Goal: Check status: Check status

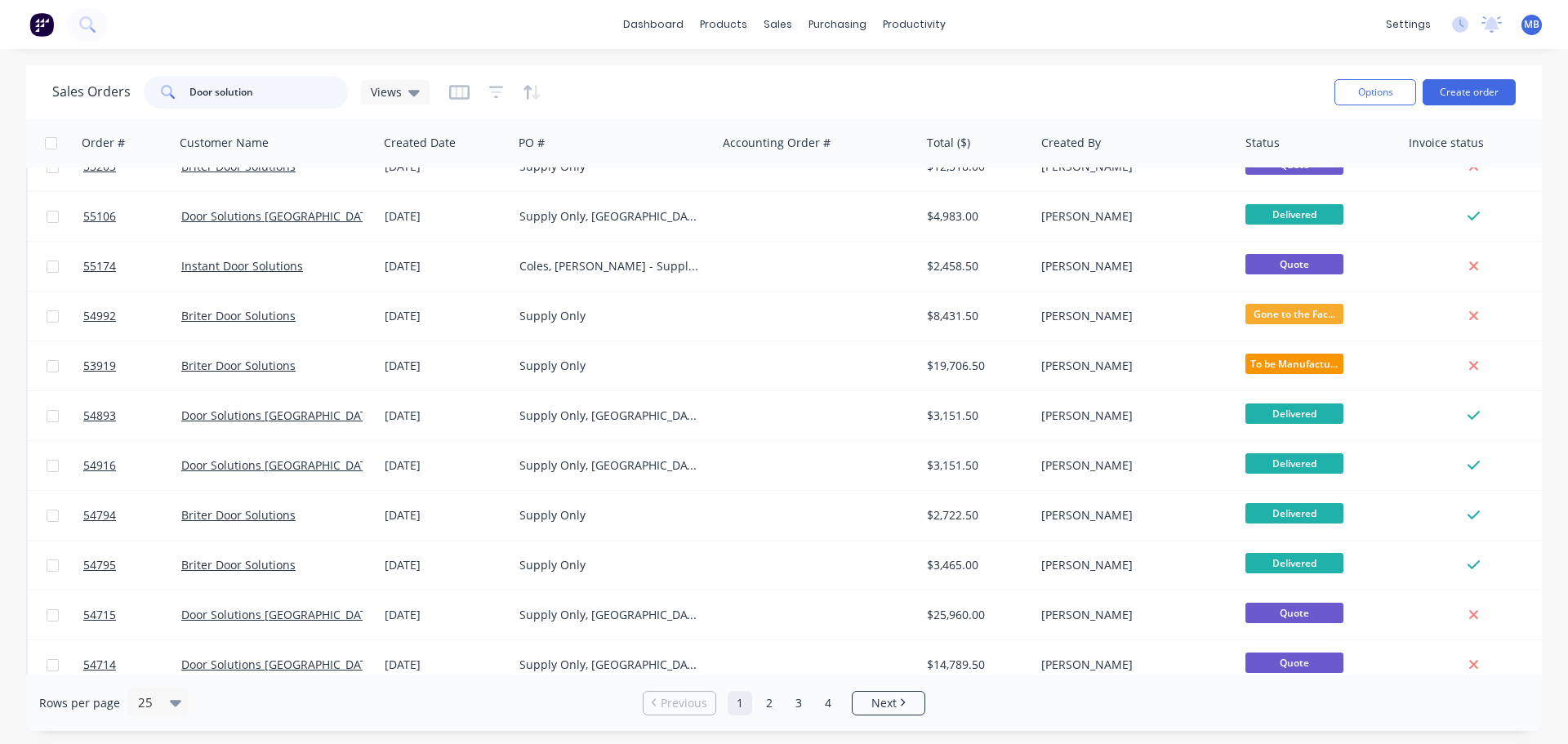
scroll to position [245, 0]
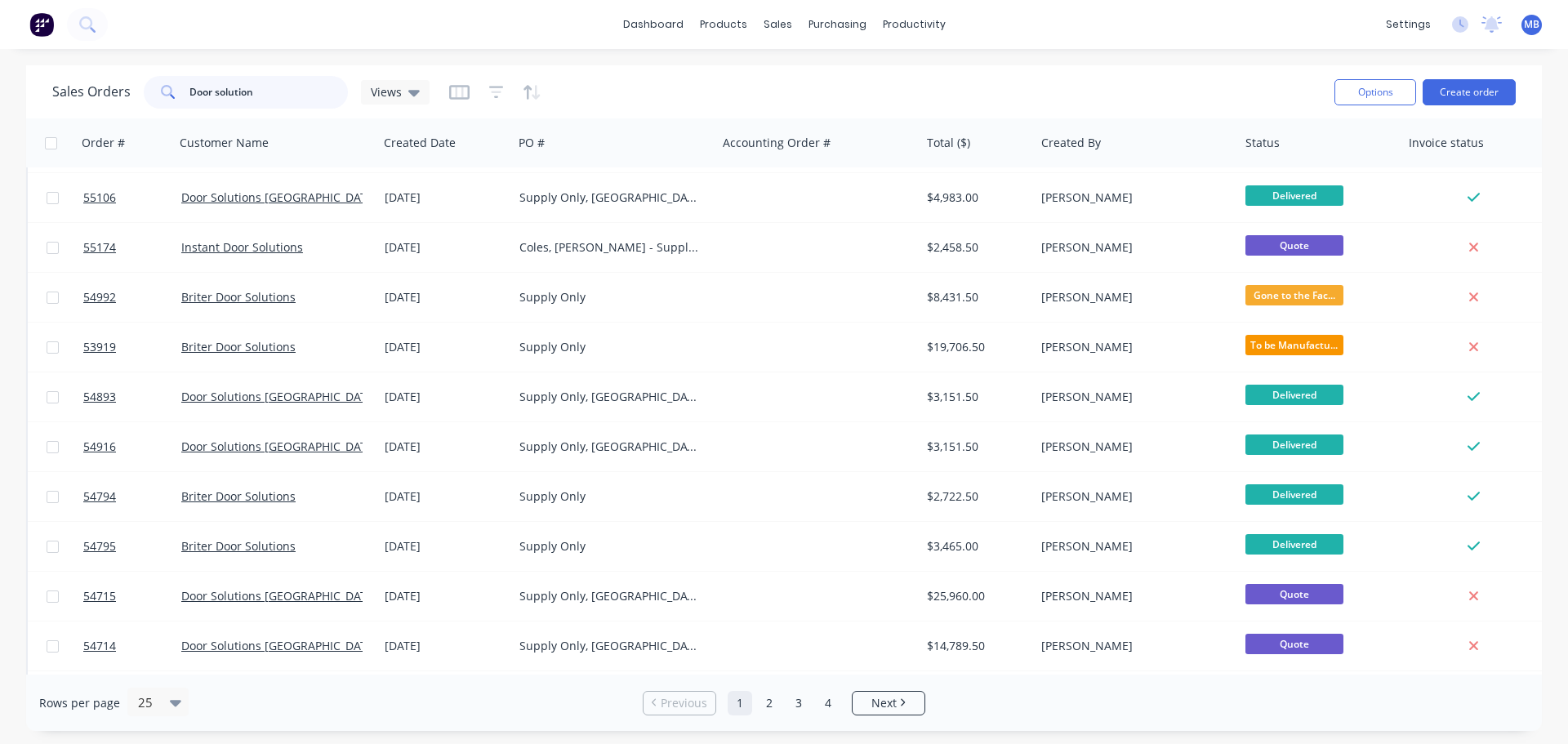
drag, startPoint x: 265, startPoint y: 91, endPoint x: 0, endPoint y: 4, distance: 278.5
click at [0, 4] on div "dashboard products sales purchasing productivity dashboard products Product Cat…" at bounding box center [784, 372] width 1568 height 744
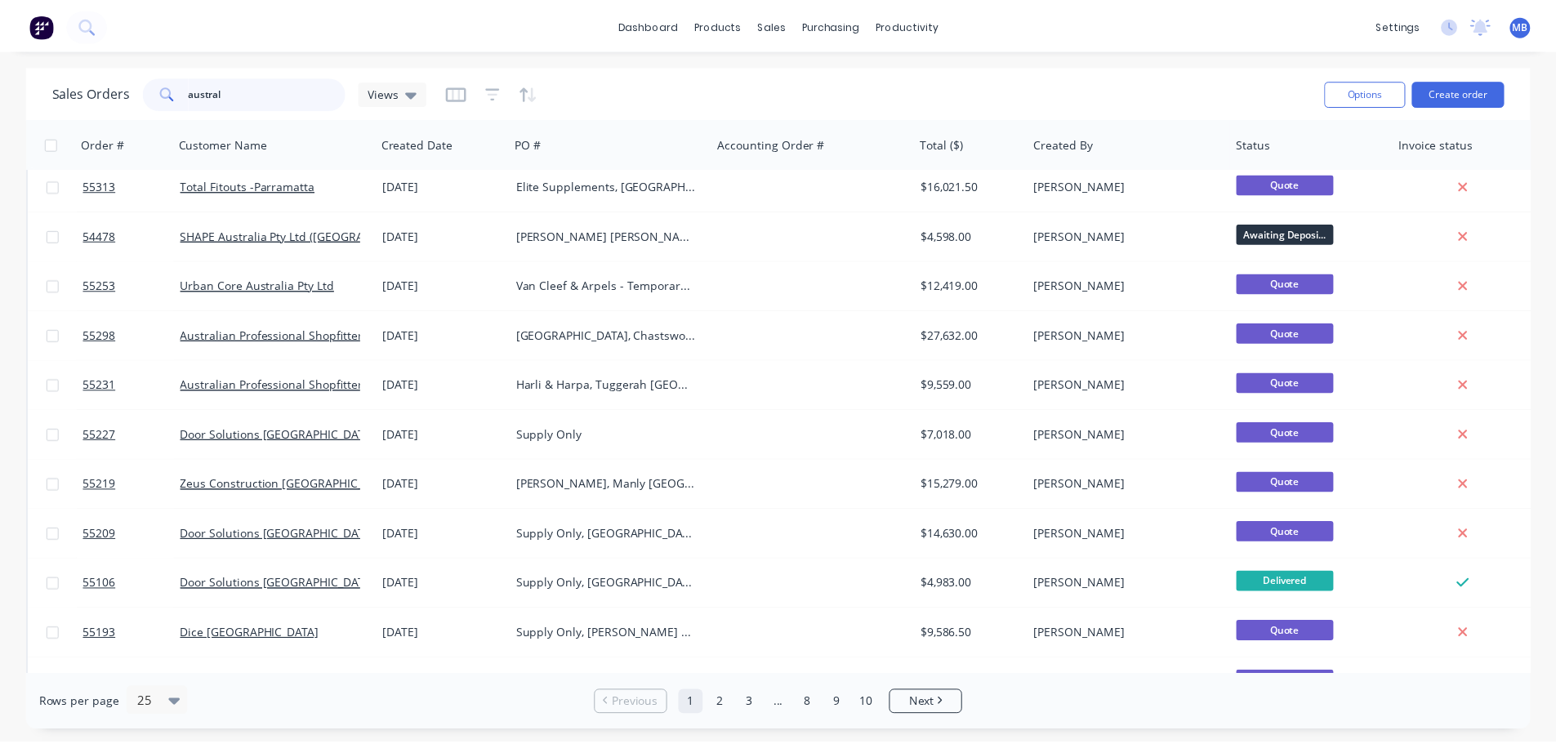
scroll to position [0, 0]
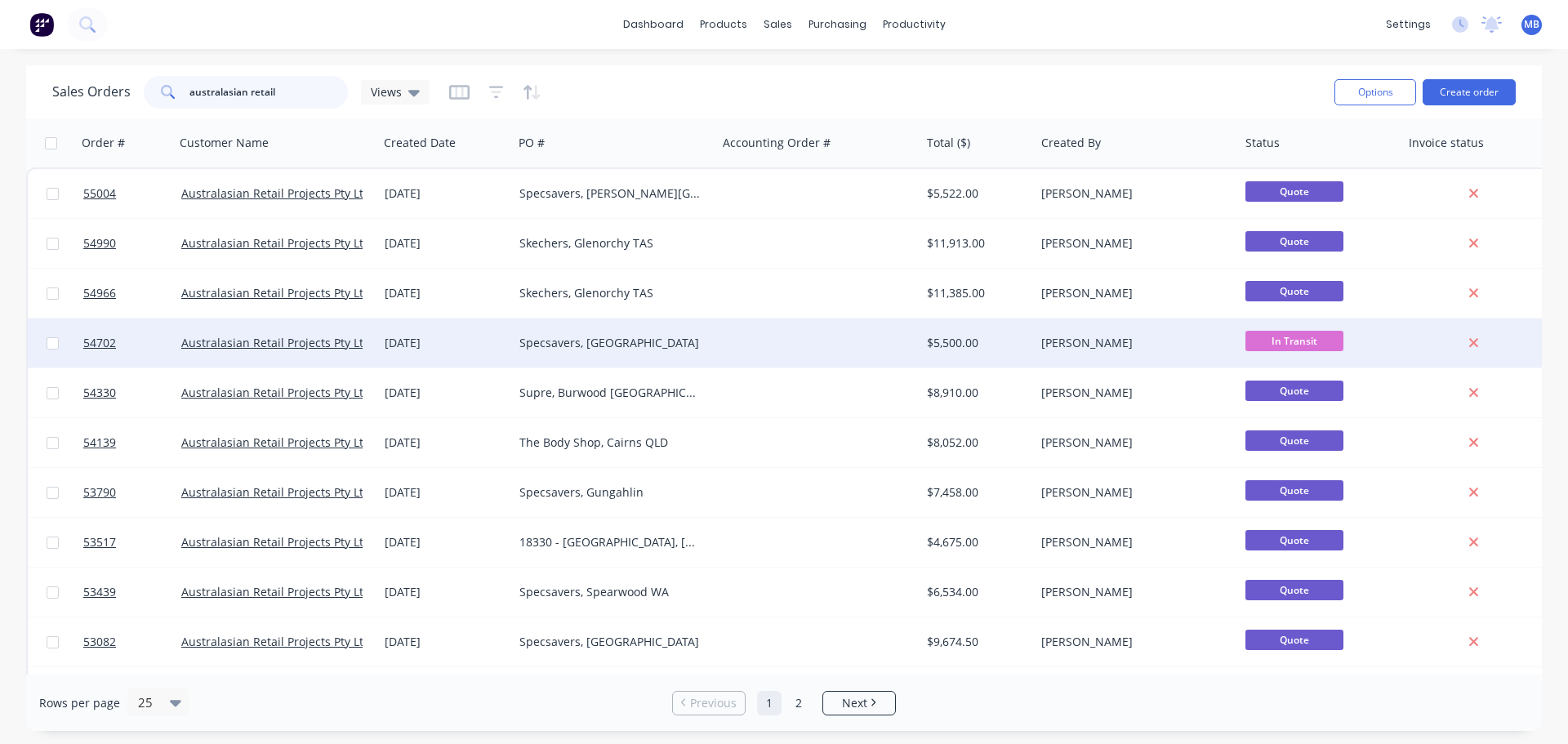
type input "australasian retail"
click at [829, 350] on div at bounding box center [819, 343] width 204 height 49
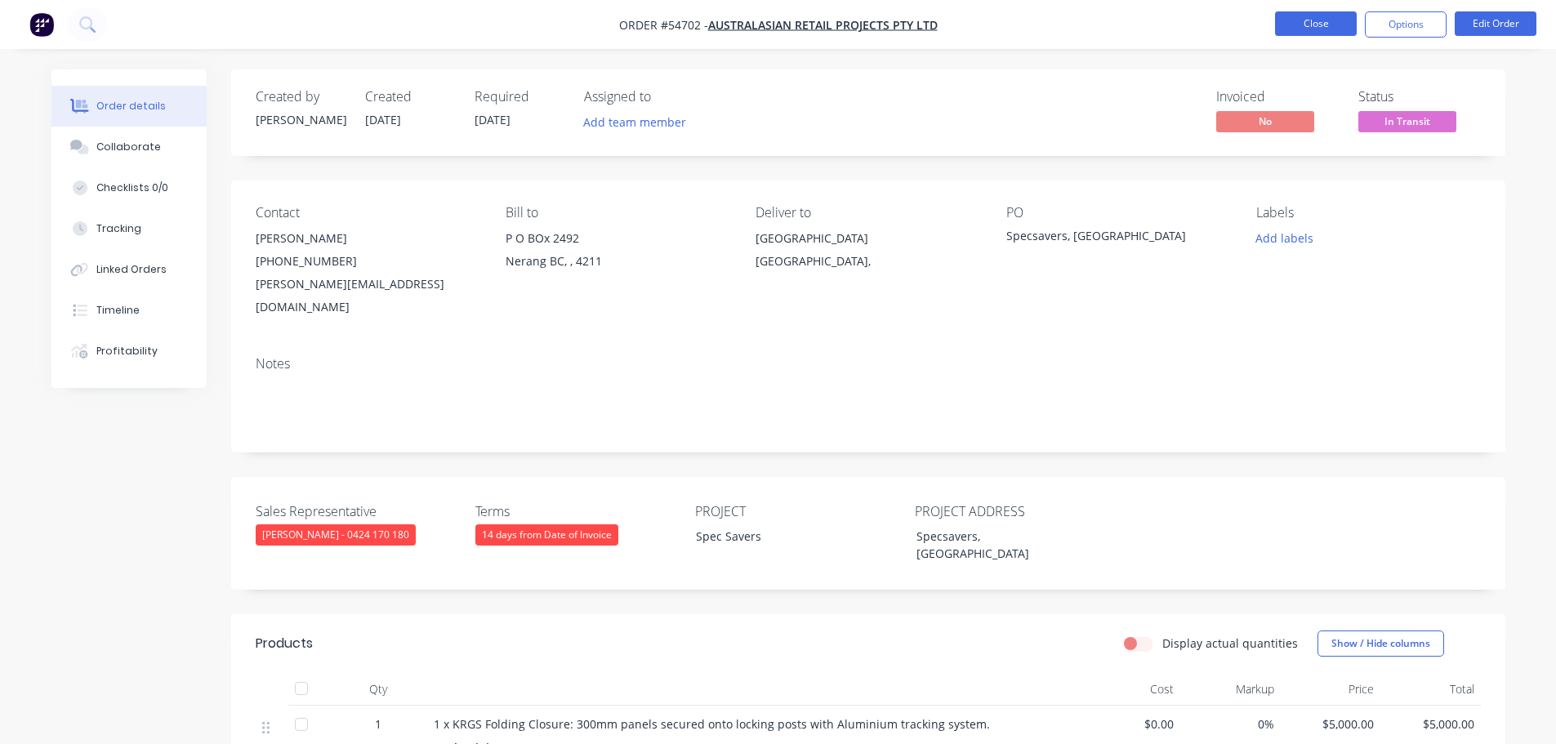
click at [1309, 24] on button "Close" at bounding box center [1316, 23] width 82 height 25
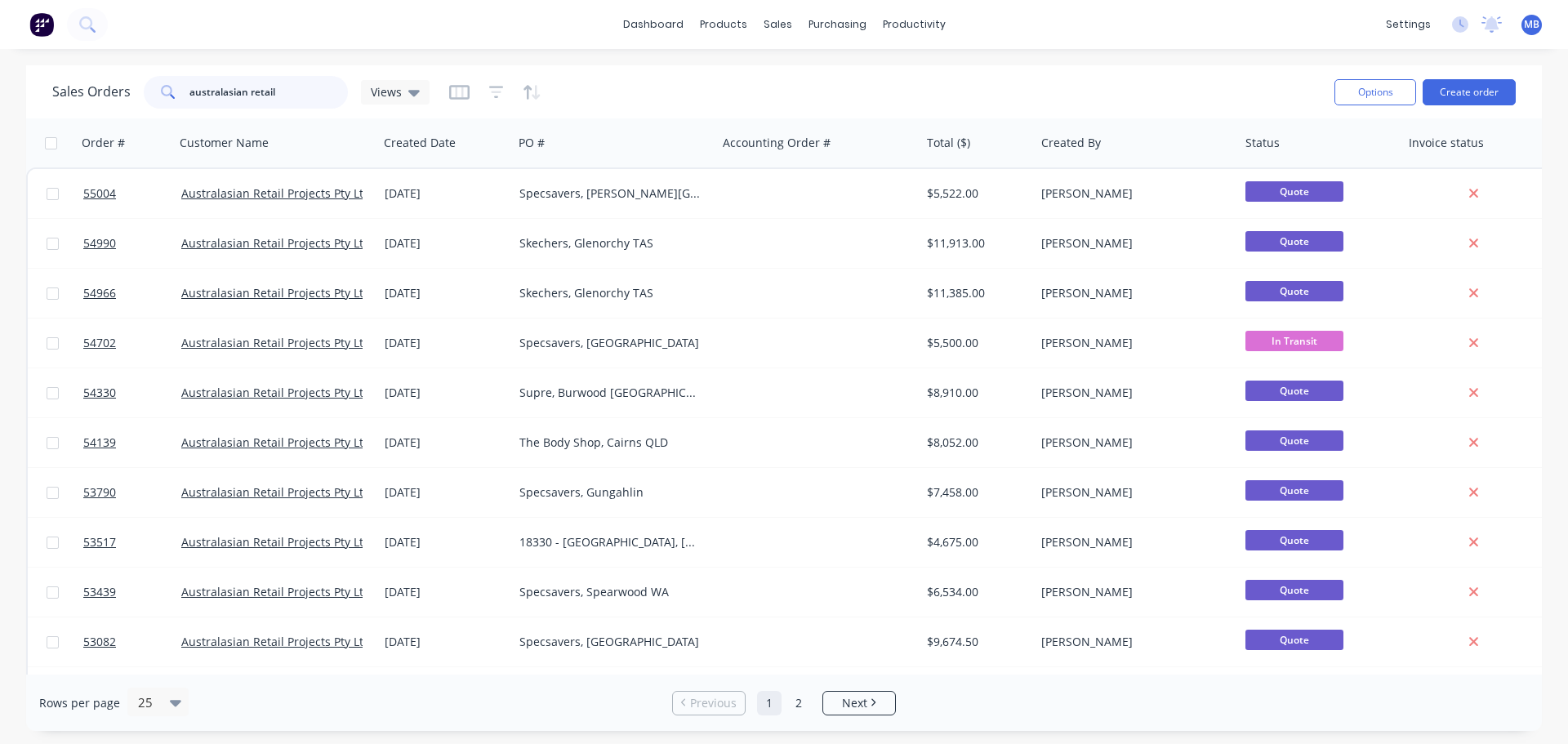
drag, startPoint x: 287, startPoint y: 92, endPoint x: 0, endPoint y: 60, distance: 288.5
click at [0, 94] on div "Sales Orders australasian retail Views Options Create order Order # Customer Na…" at bounding box center [784, 398] width 1568 height 666
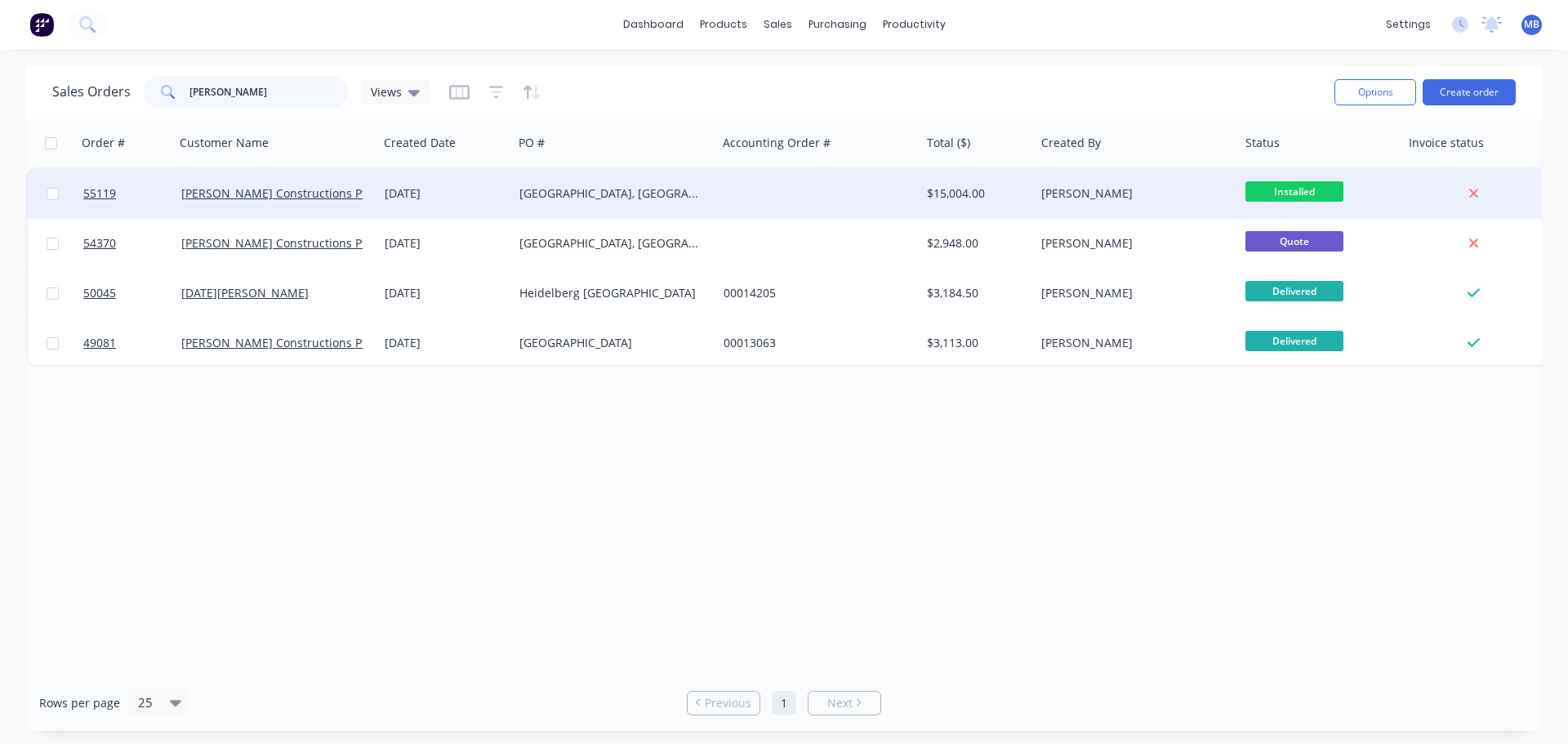
type input "[PERSON_NAME]"
click at [993, 191] on div "$15,004.00" at bounding box center [975, 193] width 96 height 16
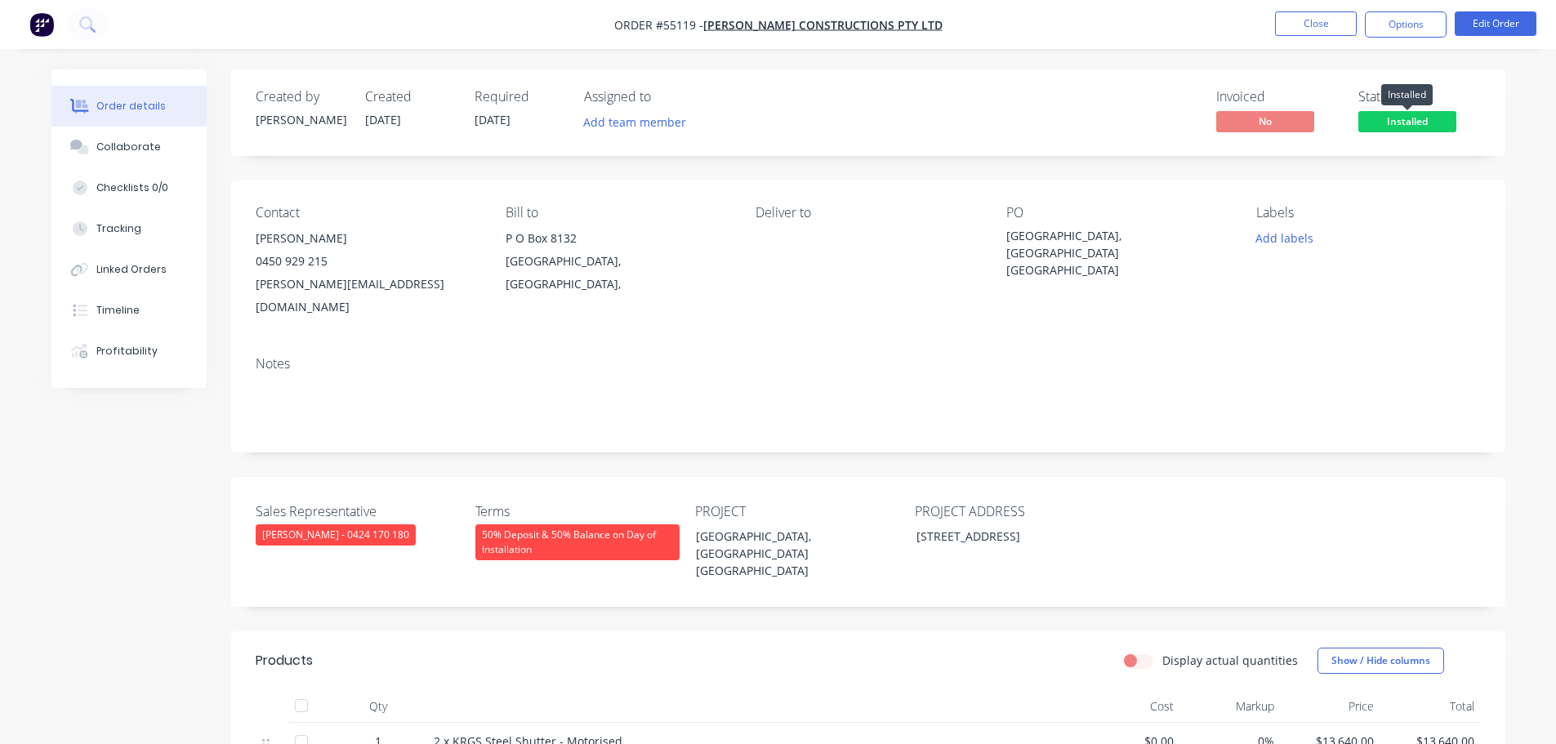
click at [1388, 121] on span "Installed" at bounding box center [1407, 121] width 98 height 20
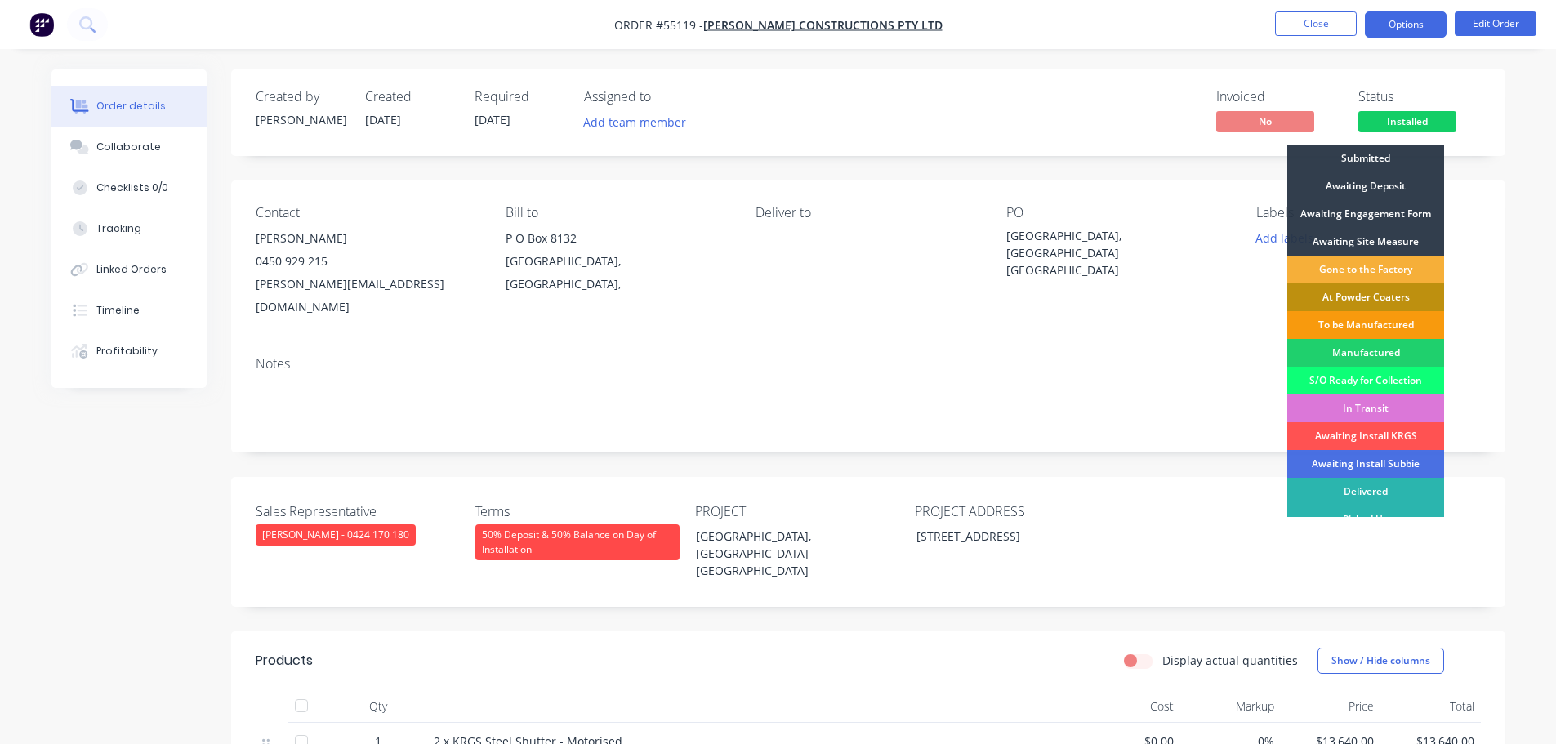
click at [1410, 16] on button "Options" at bounding box center [1406, 24] width 82 height 26
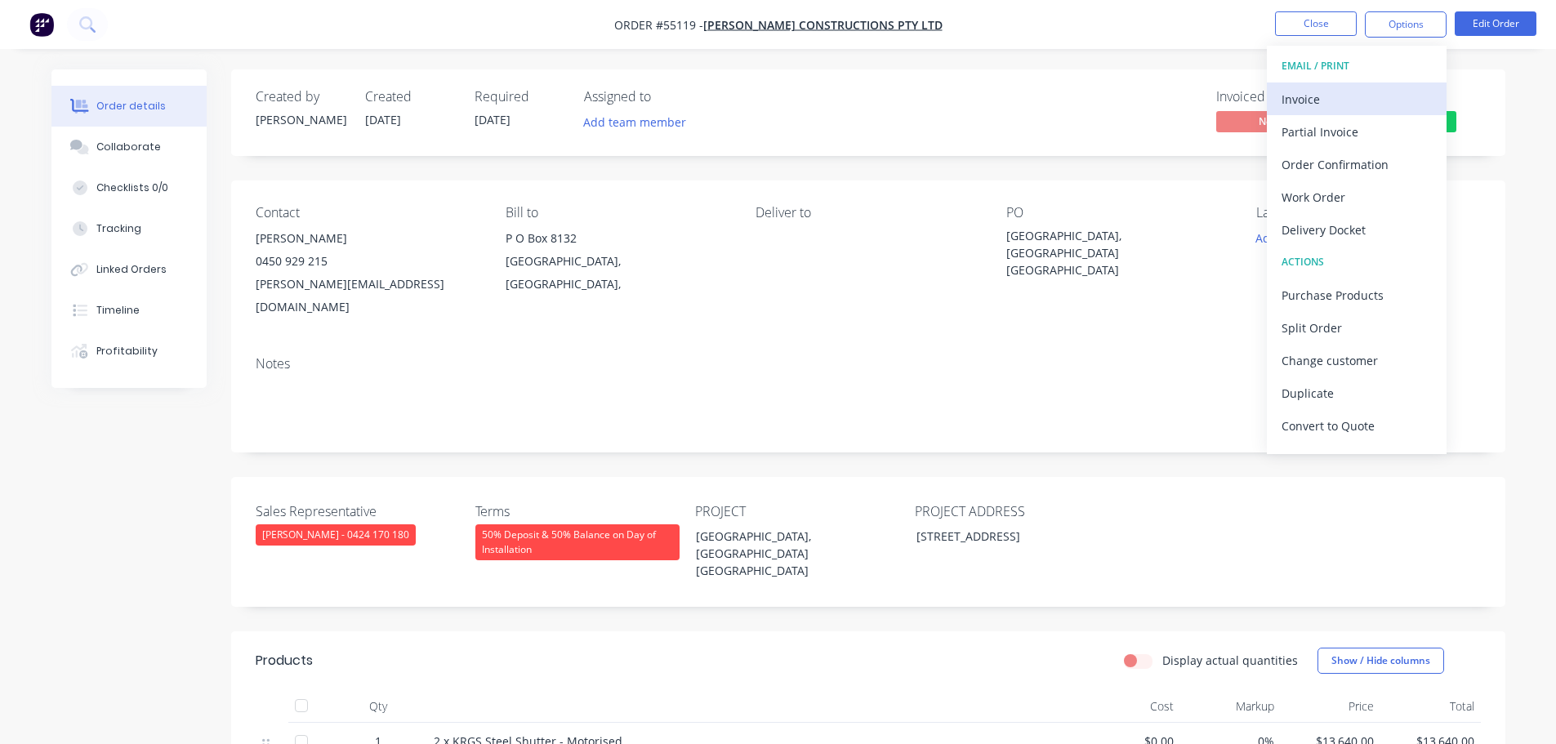
click at [1308, 97] on div "Invoice" at bounding box center [1357, 99] width 150 height 24
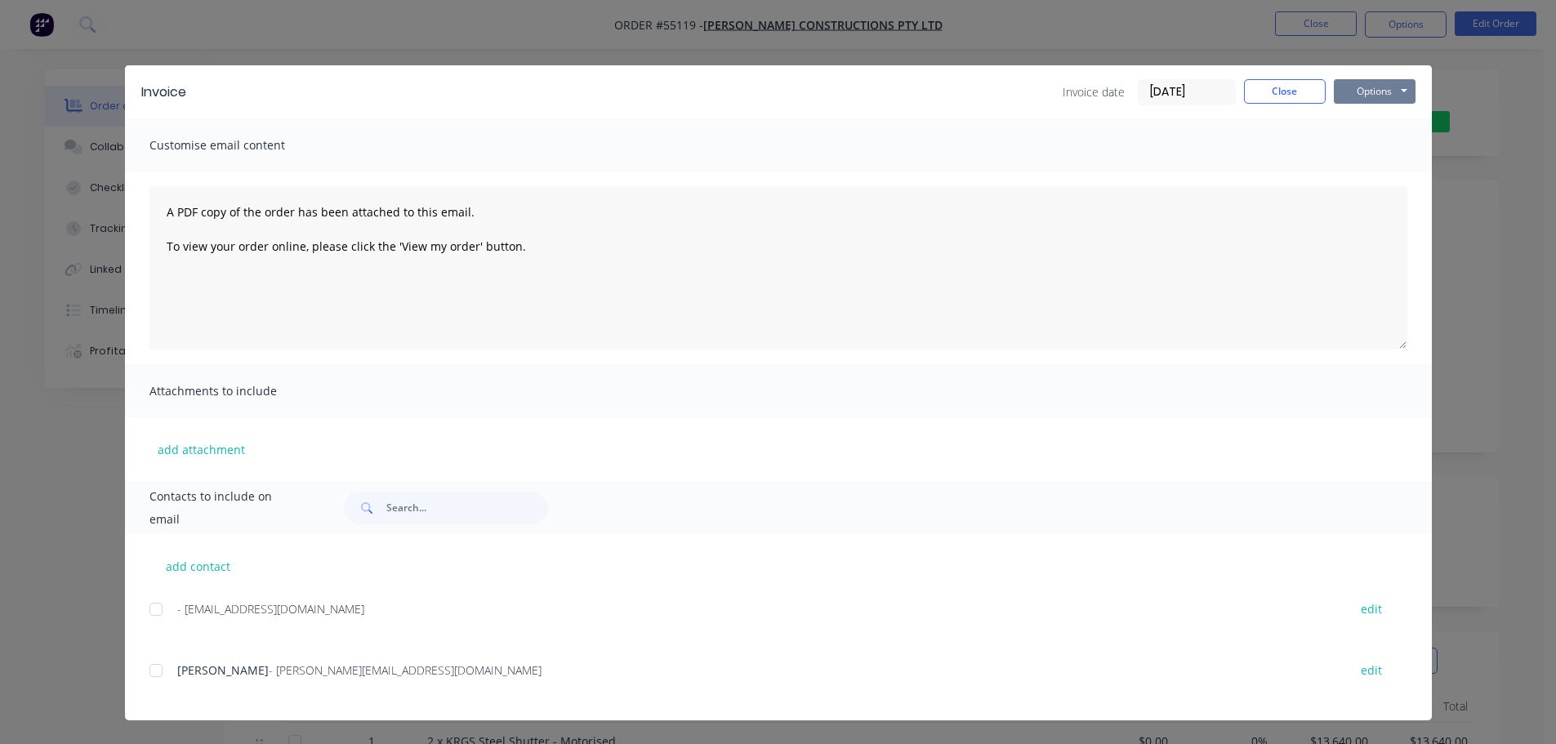
click at [1380, 99] on button "Options" at bounding box center [1375, 91] width 82 height 25
click at [1364, 149] on button "Print" at bounding box center [1386, 147] width 105 height 27
click at [1287, 96] on button "Close" at bounding box center [1285, 91] width 82 height 25
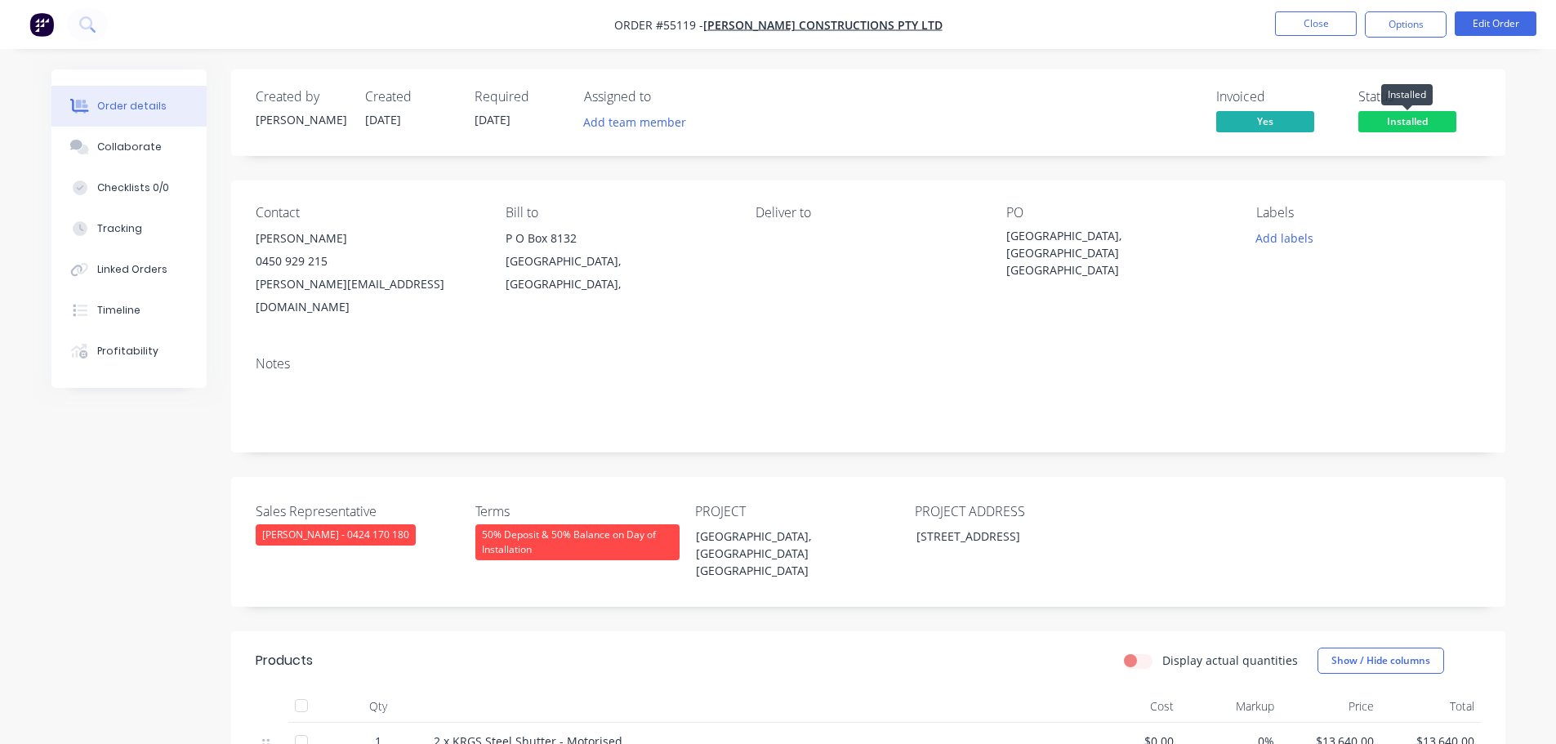
click at [1385, 118] on span "Installed" at bounding box center [1407, 121] width 98 height 20
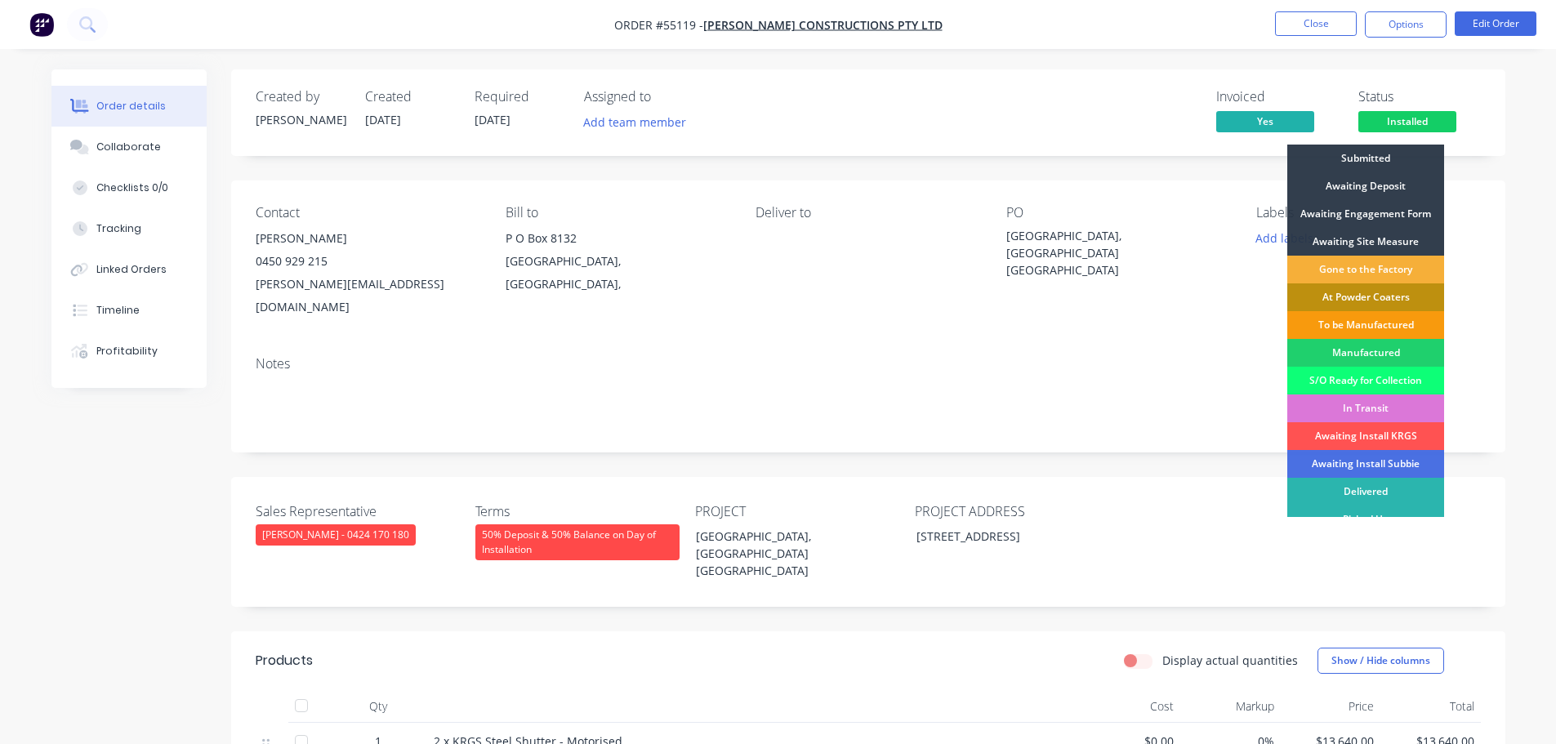
click at [1356, 488] on div "Delivered" at bounding box center [1365, 492] width 157 height 28
